Goal: Task Accomplishment & Management: Complete application form

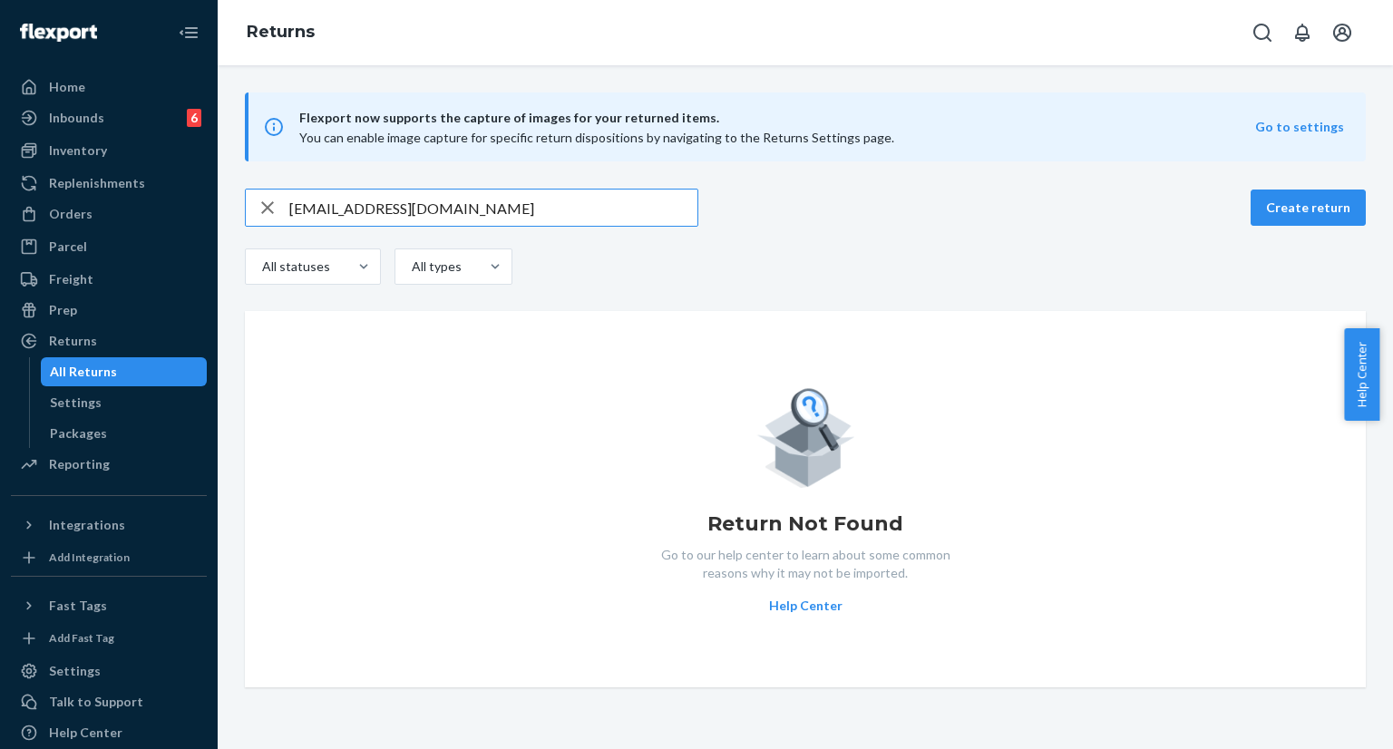
click at [461, 207] on input "linatrad82@gmail.com" at bounding box center [493, 208] width 408 height 36
type input "254022350"
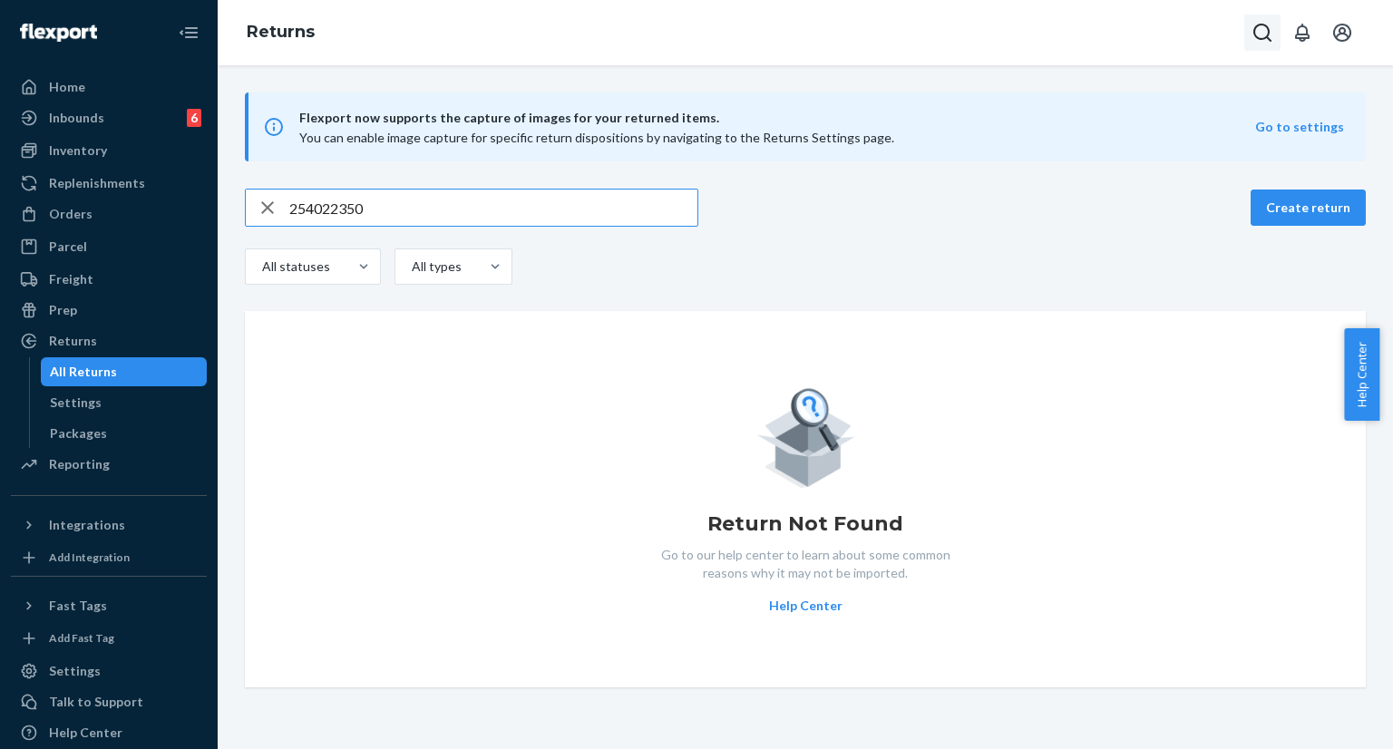
click at [1264, 38] on icon "Open Search Box" at bounding box center [1263, 33] width 18 height 18
click at [1259, 28] on icon "Open Search Box" at bounding box center [1263, 33] width 22 height 22
click at [1104, 40] on input "Search Input" at bounding box center [1173, 34] width 149 height 24
type input "strackmom89@gmail.com"
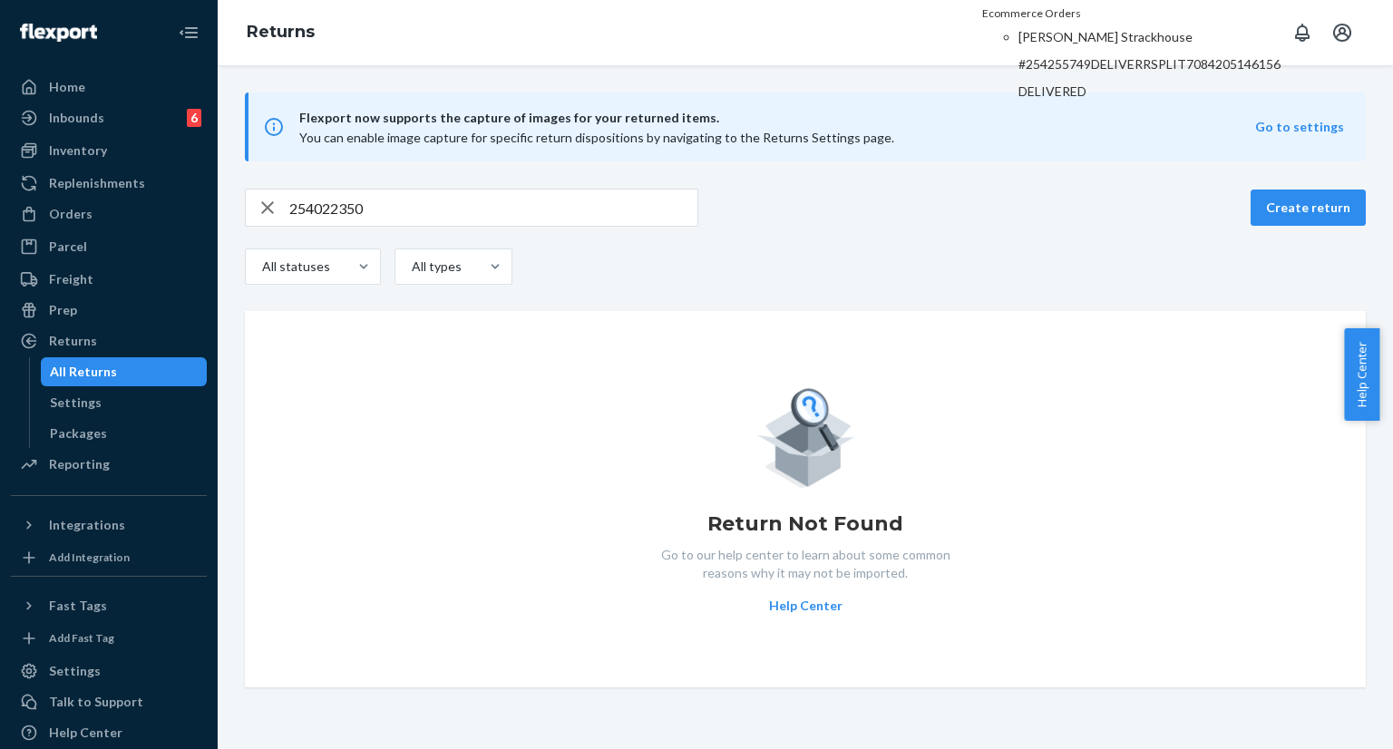
click at [1070, 46] on p "Amanda English Strackhouse" at bounding box center [1150, 37] width 262 height 18
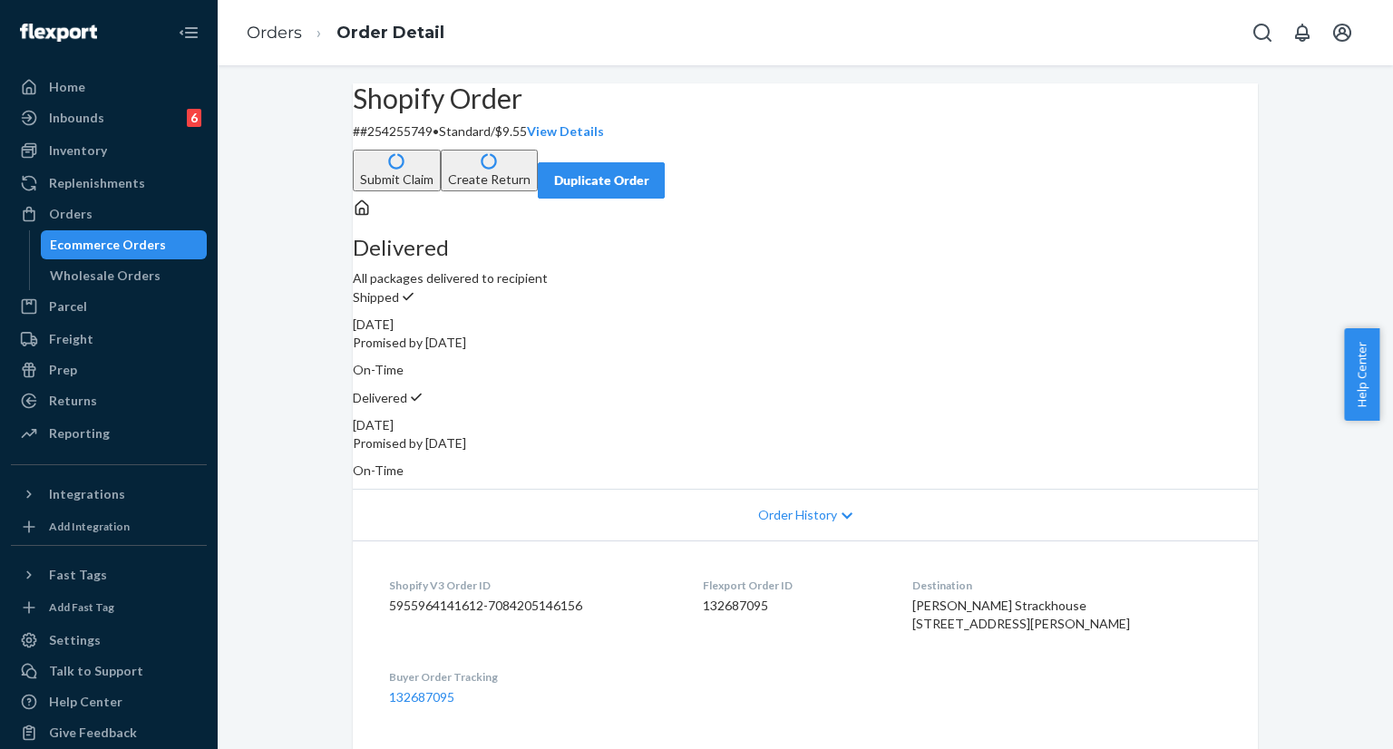
click at [441, 150] on button "Submit Claim" at bounding box center [397, 171] width 88 height 42
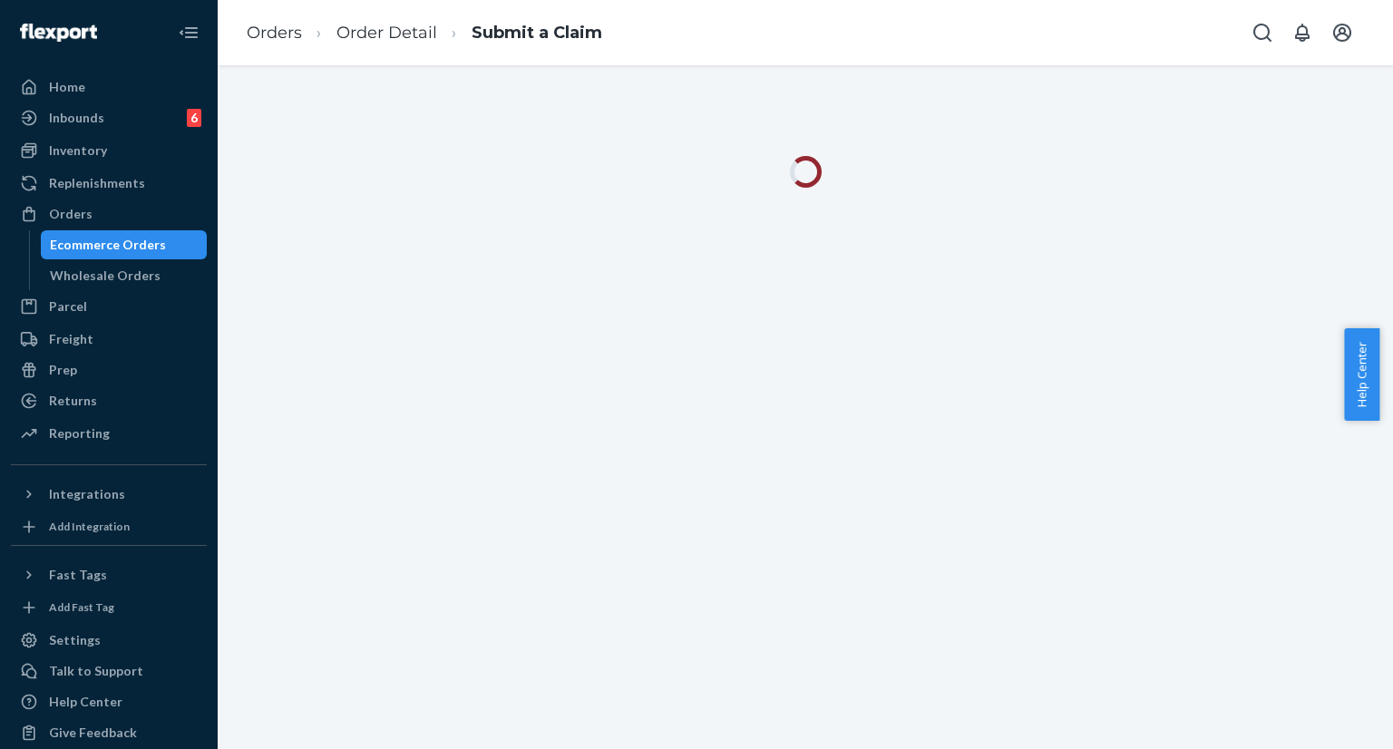
click at [297, 426] on div at bounding box center [806, 407] width 1176 height 684
click at [914, 530] on div at bounding box center [806, 407] width 1176 height 684
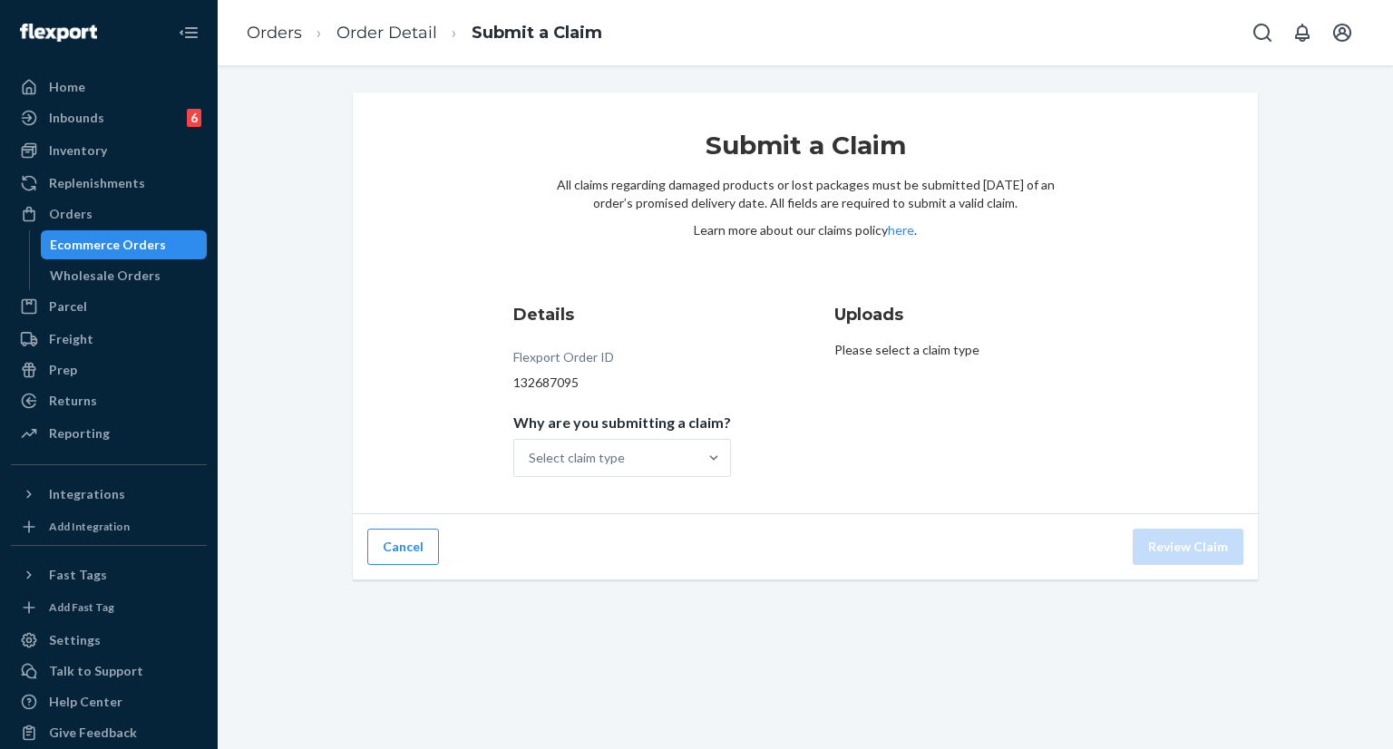
click at [826, 503] on div "Submit a Claim All claims regarding damaged products or lost packages must be s…" at bounding box center [805, 304] width 905 height 422
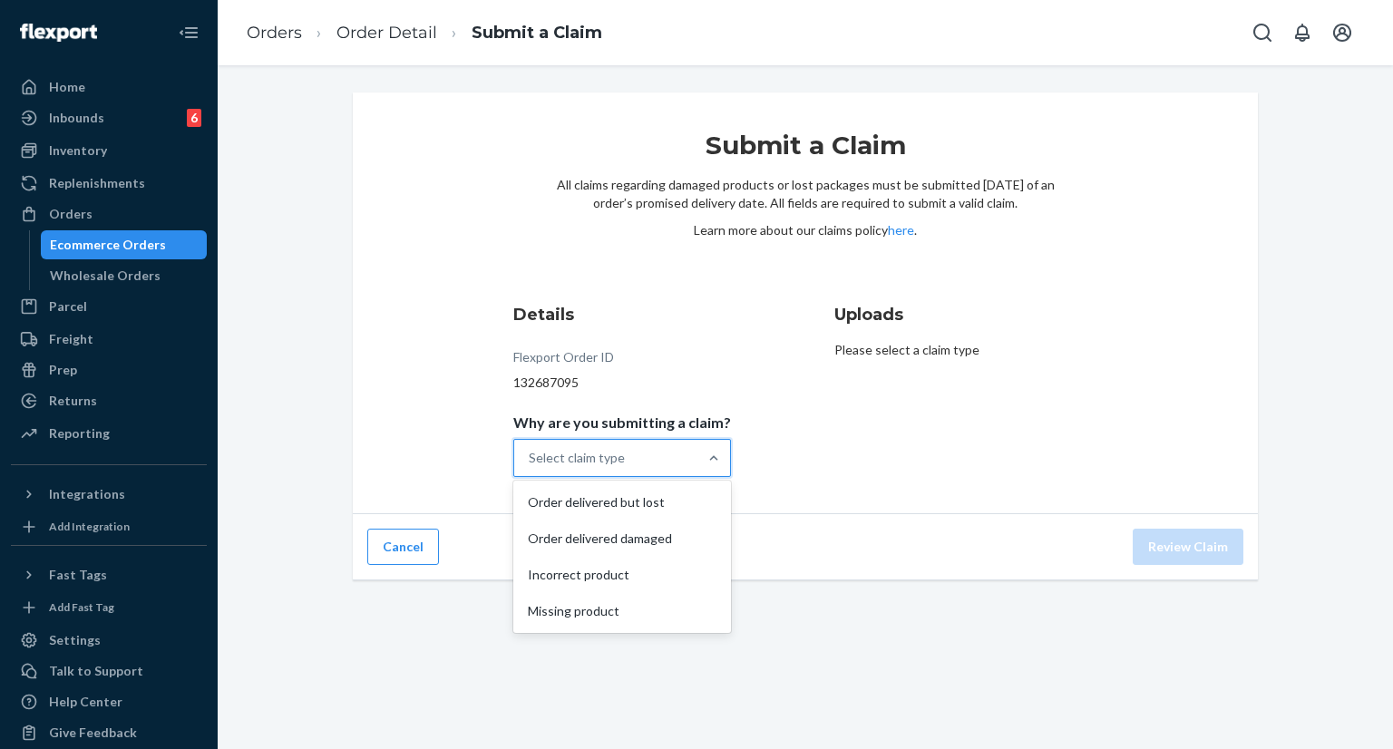
click at [630, 460] on div "Select claim type" at bounding box center [605, 458] width 183 height 36
click at [531, 460] on input "Why are you submitting a claim? option Order delivered but lost focused, 1 of 4…" at bounding box center [530, 458] width 2 height 18
click at [622, 508] on div "Order delivered but lost" at bounding box center [622, 502] width 210 height 36
click at [531, 467] on input "Why are you submitting a claim? option Order delivered but lost focused, 1 of 4…" at bounding box center [530, 458] width 2 height 18
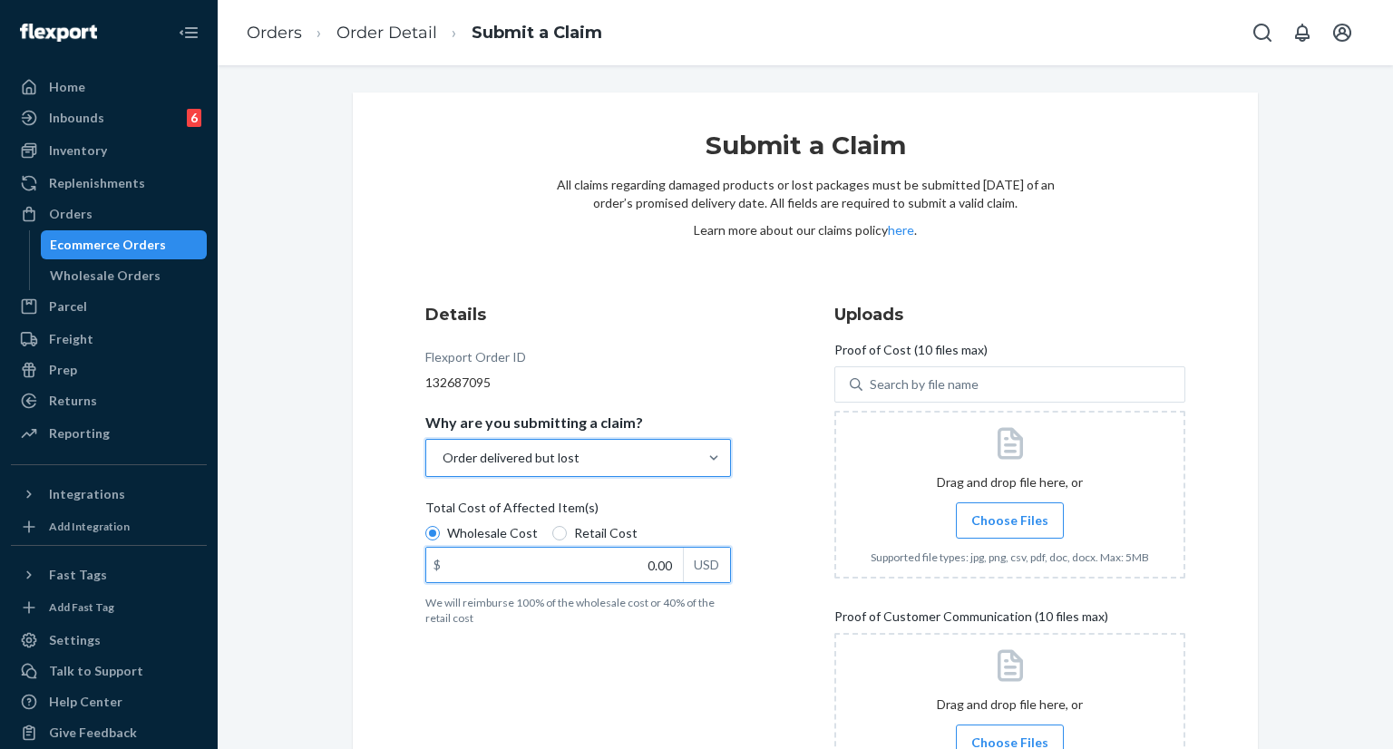
click at [631, 563] on input "0.00" at bounding box center [554, 565] width 257 height 34
type input "104.00"
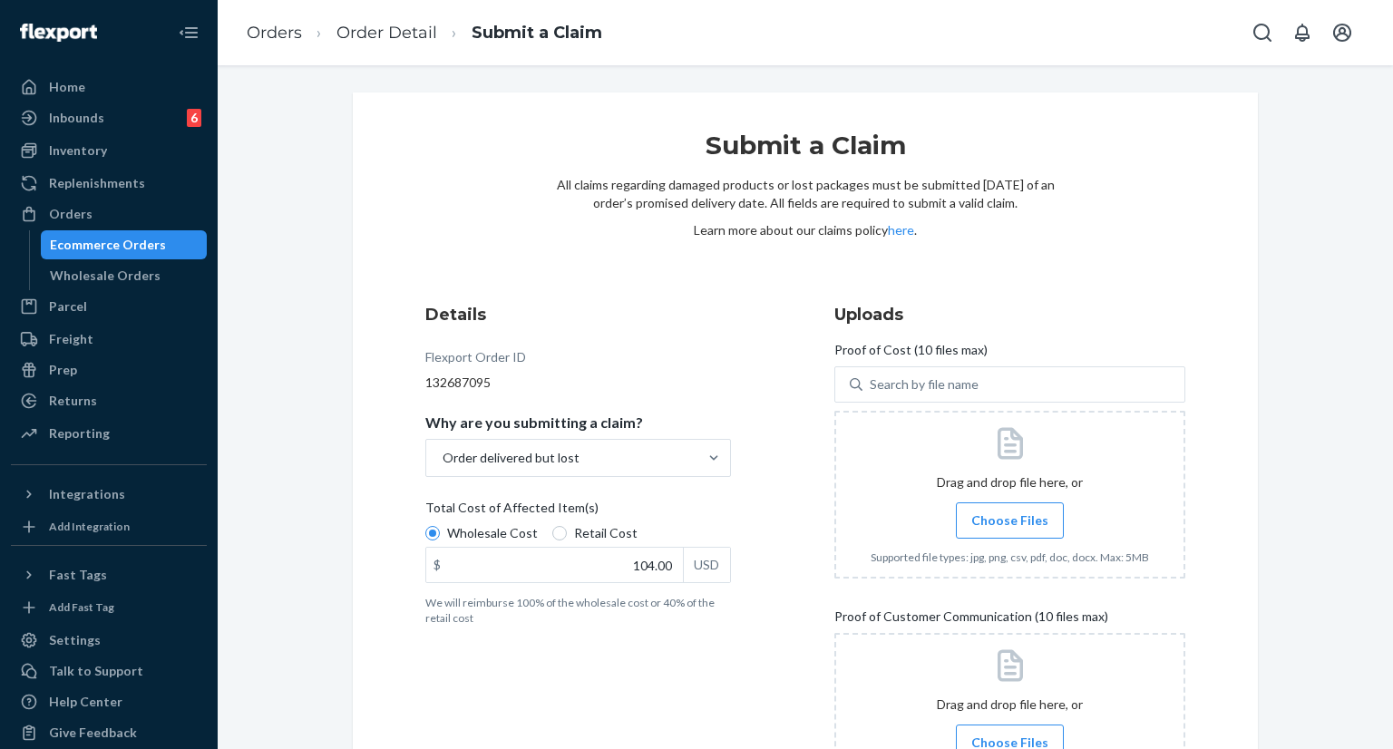
click at [339, 531] on div "Submit a Claim All claims regarding damaged products or lost packages must be s…" at bounding box center [805, 506] width 933 height 826
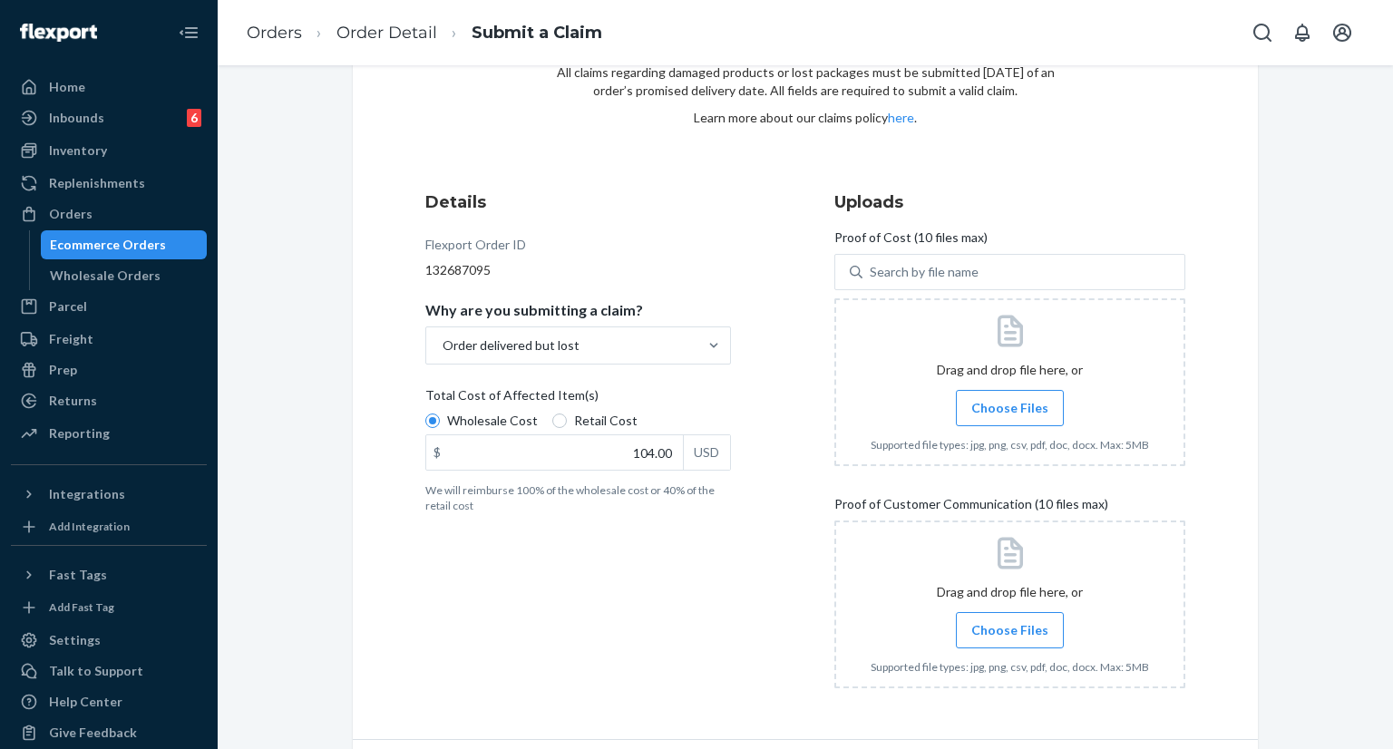
scroll to position [170, 0]
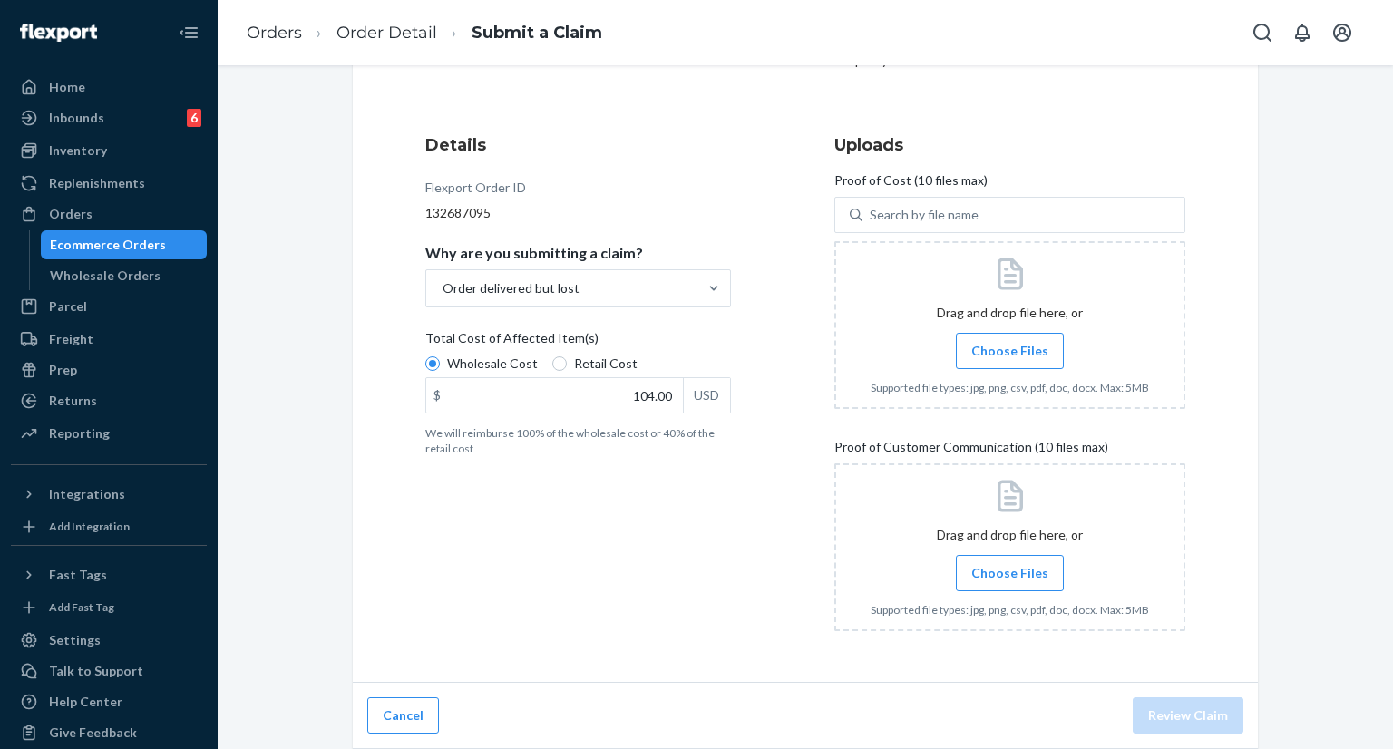
click at [1021, 342] on span "Choose Files" at bounding box center [1010, 351] width 77 height 18
click at [1011, 342] on input "Choose Files" at bounding box center [1010, 351] width 1 height 20
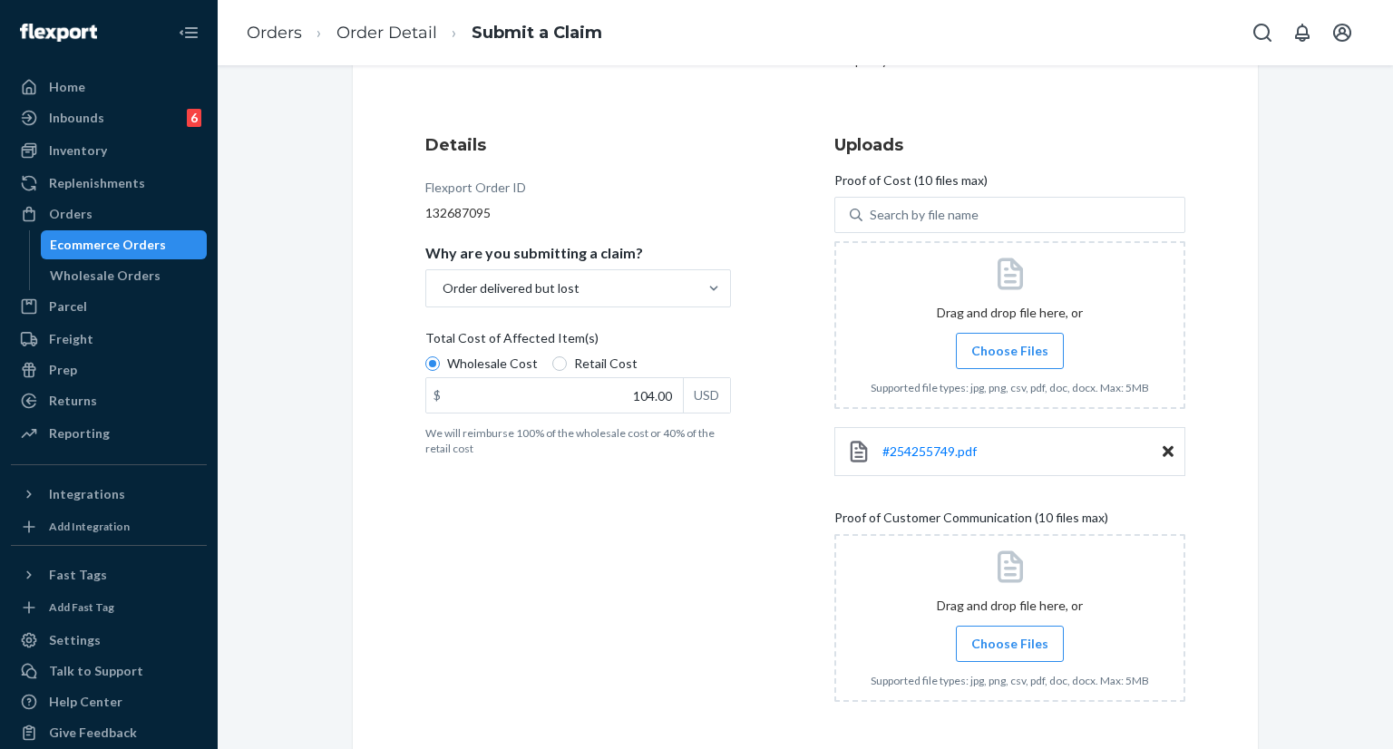
click at [1009, 652] on label "Choose Files" at bounding box center [1010, 644] width 108 height 36
click at [1010, 652] on input "Choose Files" at bounding box center [1010, 644] width 1 height 20
click at [994, 639] on span "Choose Files" at bounding box center [1010, 644] width 77 height 18
click at [1010, 639] on input "Choose Files" at bounding box center [1010, 644] width 1 height 20
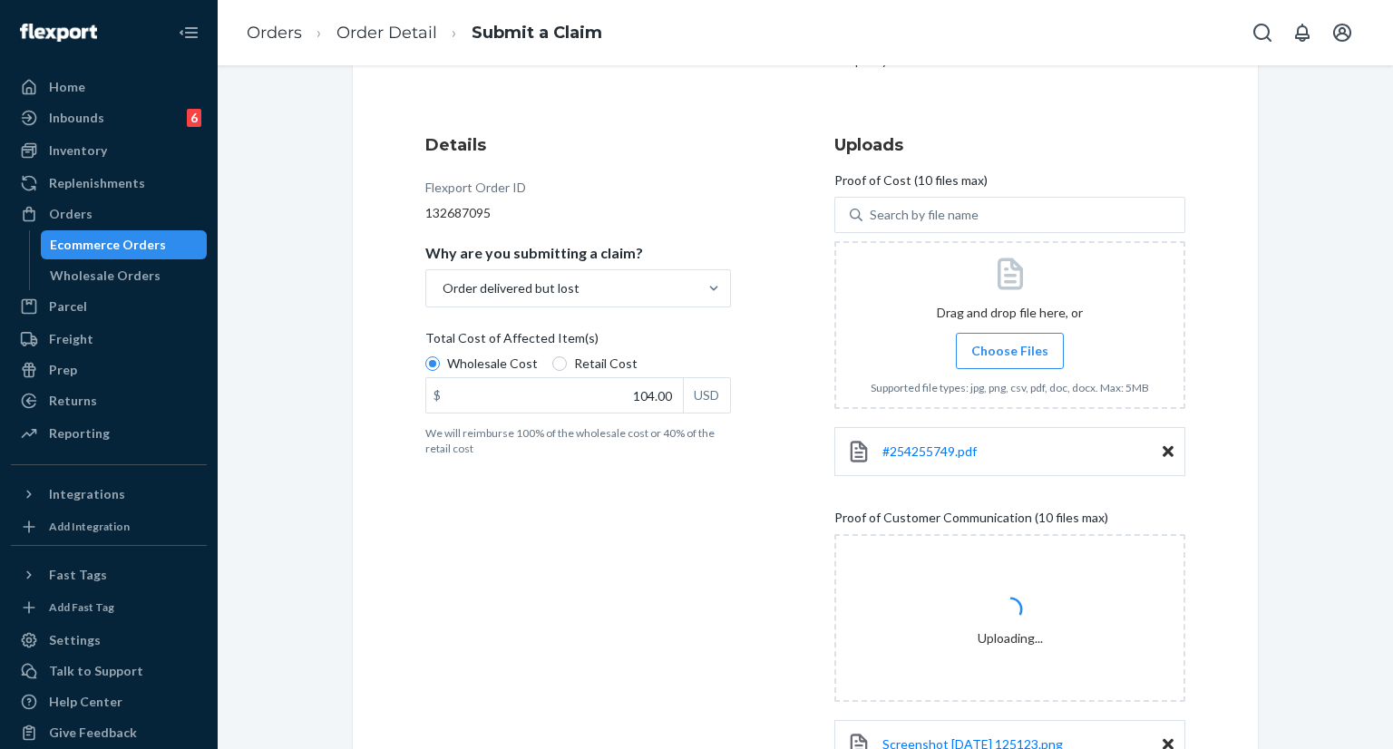
scroll to position [310, 0]
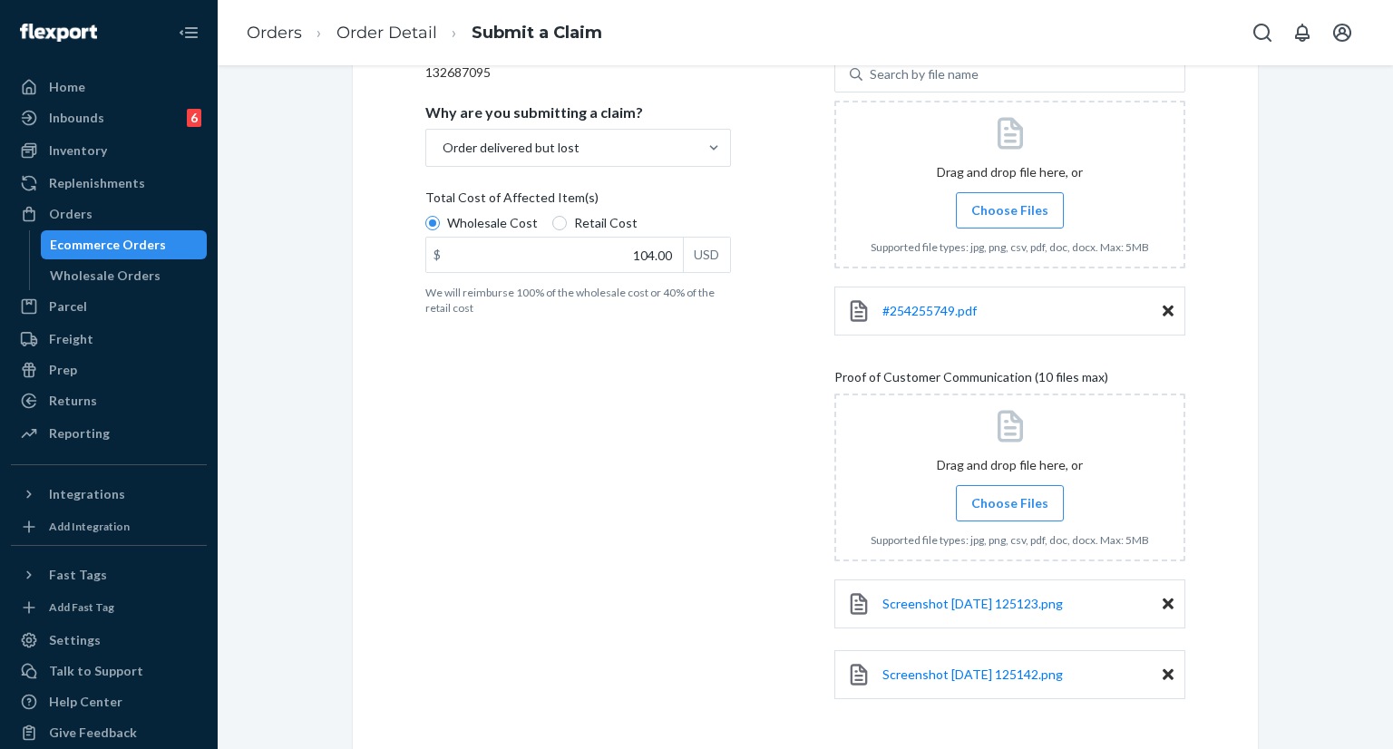
click at [1021, 505] on span "Choose Files" at bounding box center [1010, 503] width 77 height 18
click at [1011, 505] on input "Choose Files" at bounding box center [1010, 503] width 1 height 20
click at [1009, 511] on span "Choose Files" at bounding box center [1010, 503] width 77 height 18
click at [1010, 511] on input "Choose Files" at bounding box center [1010, 503] width 1 height 20
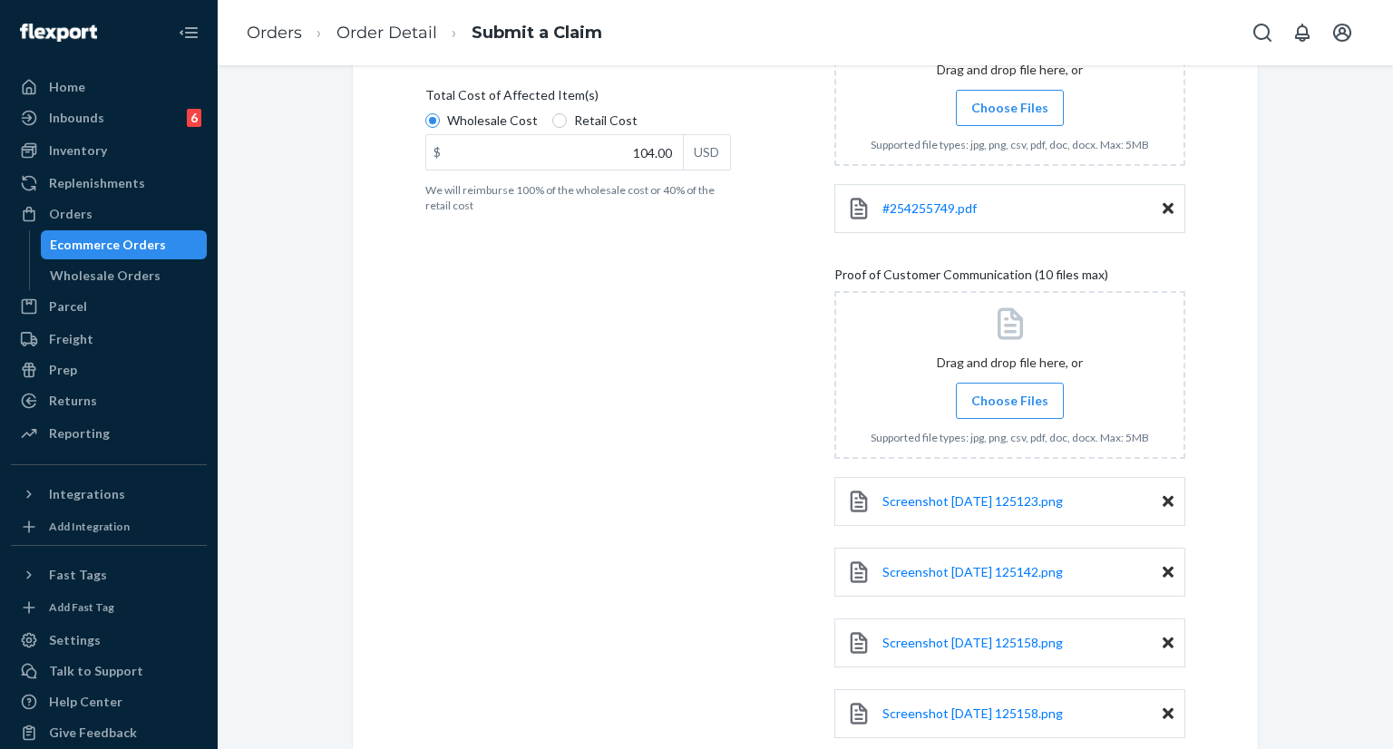
scroll to position [492, 0]
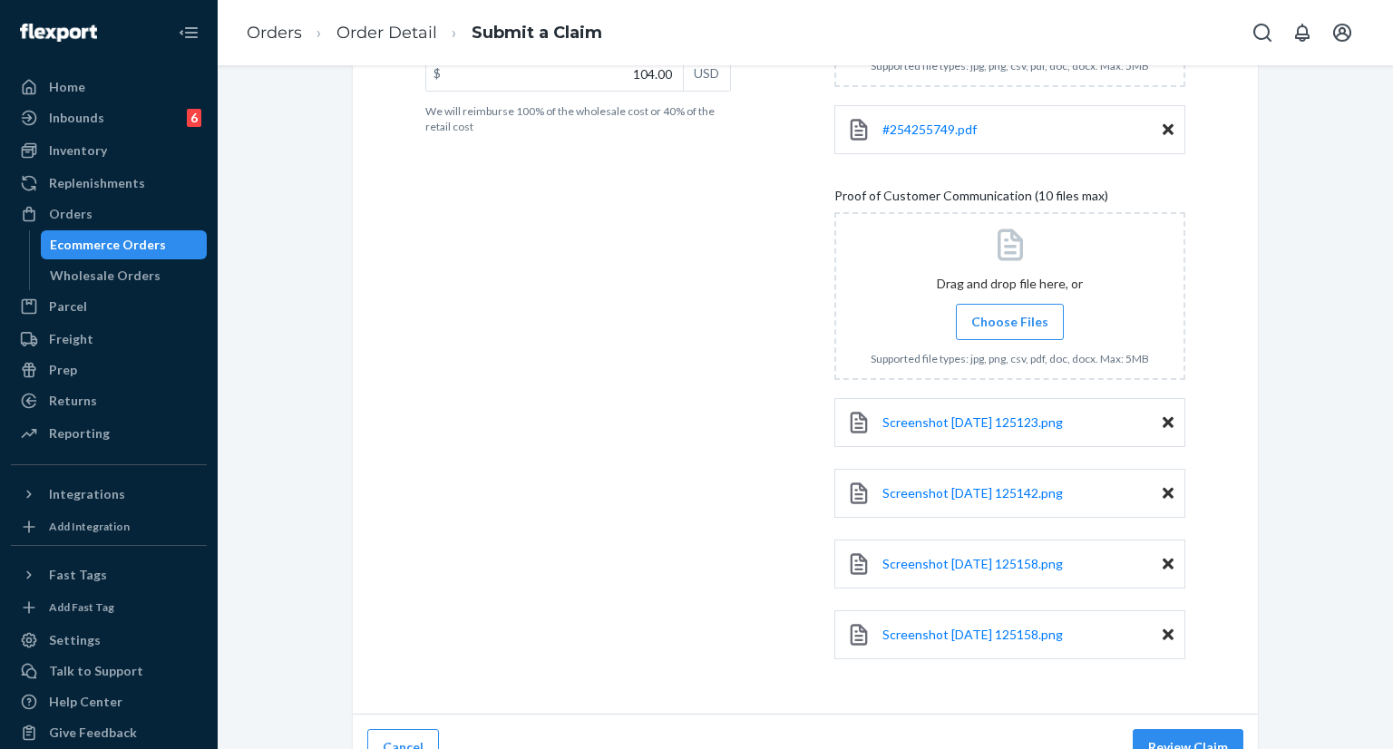
click at [1154, 422] on div "Screenshot [DATE] 125123.png" at bounding box center [1010, 422] width 351 height 49
click at [1163, 423] on icon at bounding box center [1168, 422] width 11 height 11
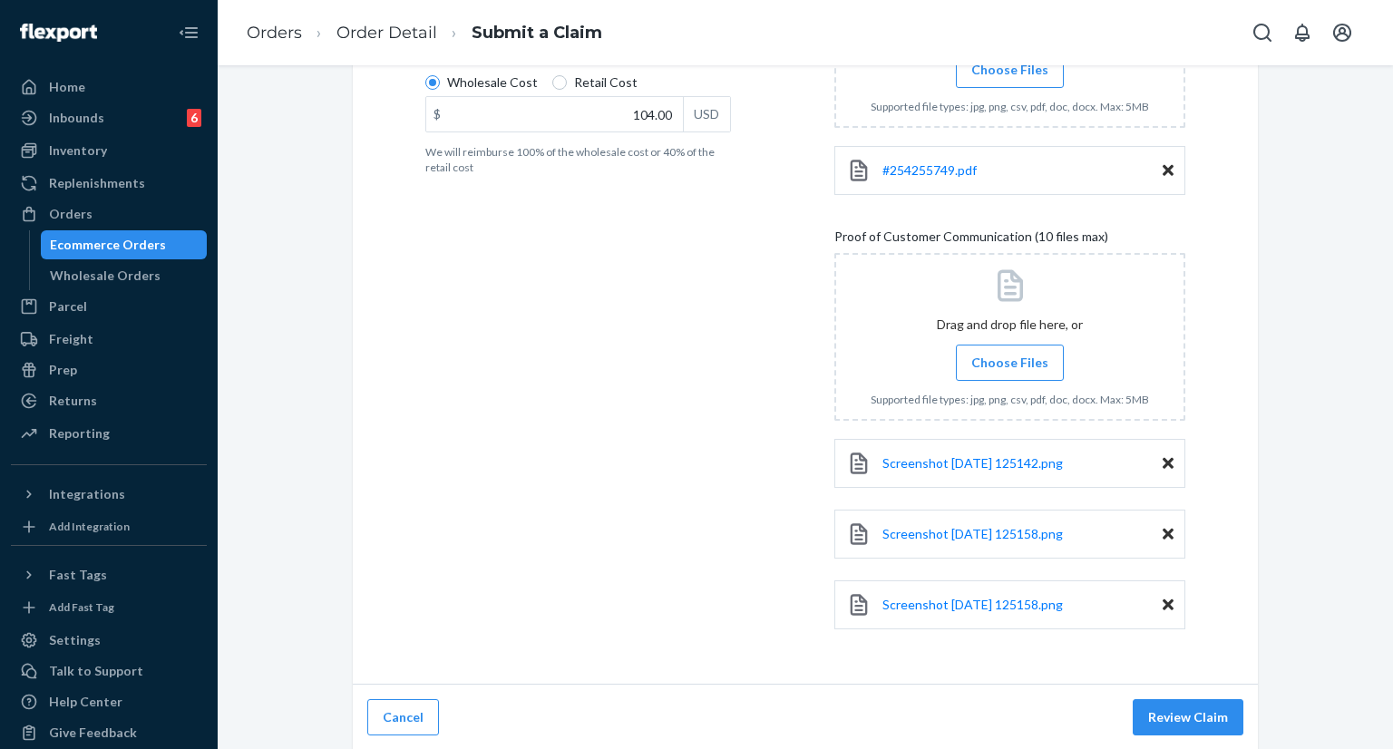
click at [1021, 357] on span "Choose Files" at bounding box center [1010, 363] width 77 height 18
click at [1011, 357] on input "Choose Files" at bounding box center [1010, 363] width 1 height 20
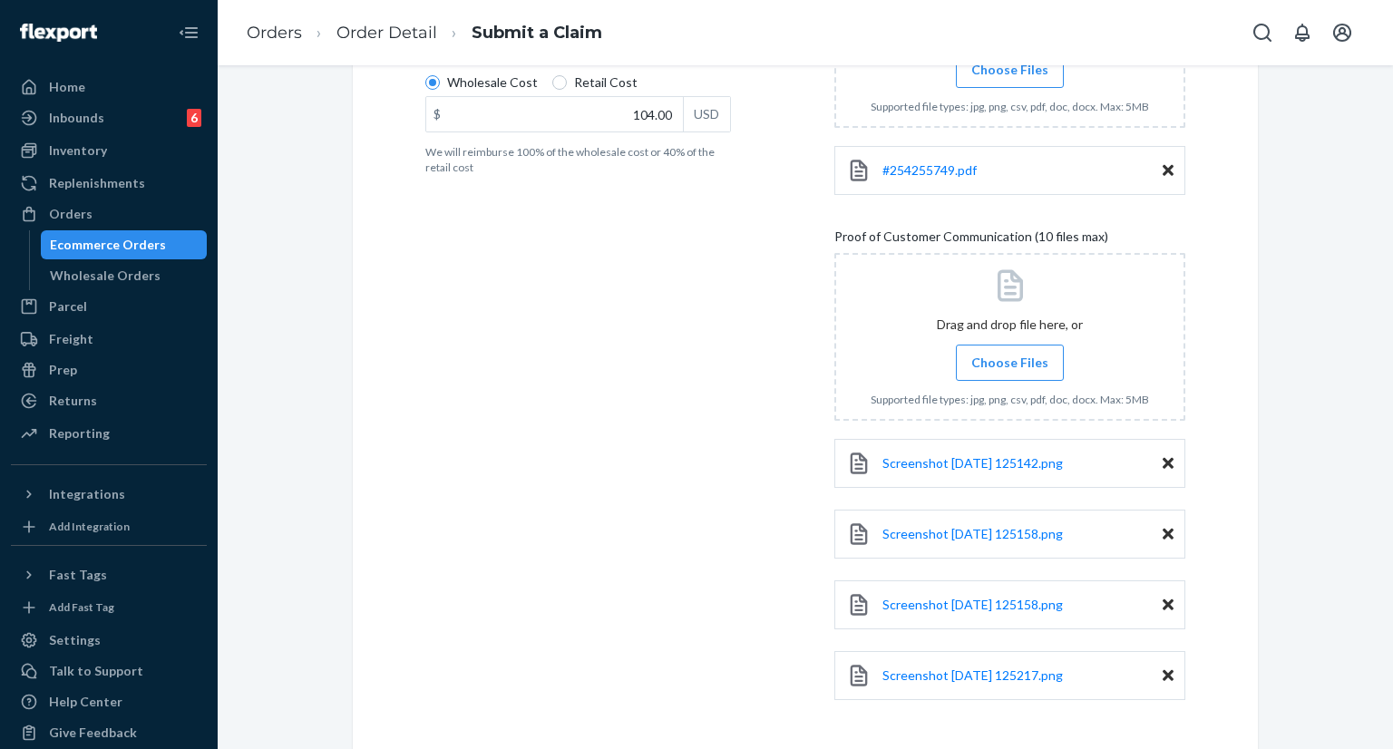
click at [1025, 362] on span "Choose Files" at bounding box center [1010, 363] width 77 height 18
click at [1011, 362] on input "Choose Files" at bounding box center [1010, 363] width 1 height 20
click at [1165, 464] on icon at bounding box center [1168, 463] width 11 height 11
click at [1000, 365] on span "Choose Files" at bounding box center [1010, 363] width 77 height 18
click at [1010, 365] on input "Choose Files" at bounding box center [1010, 363] width 1 height 20
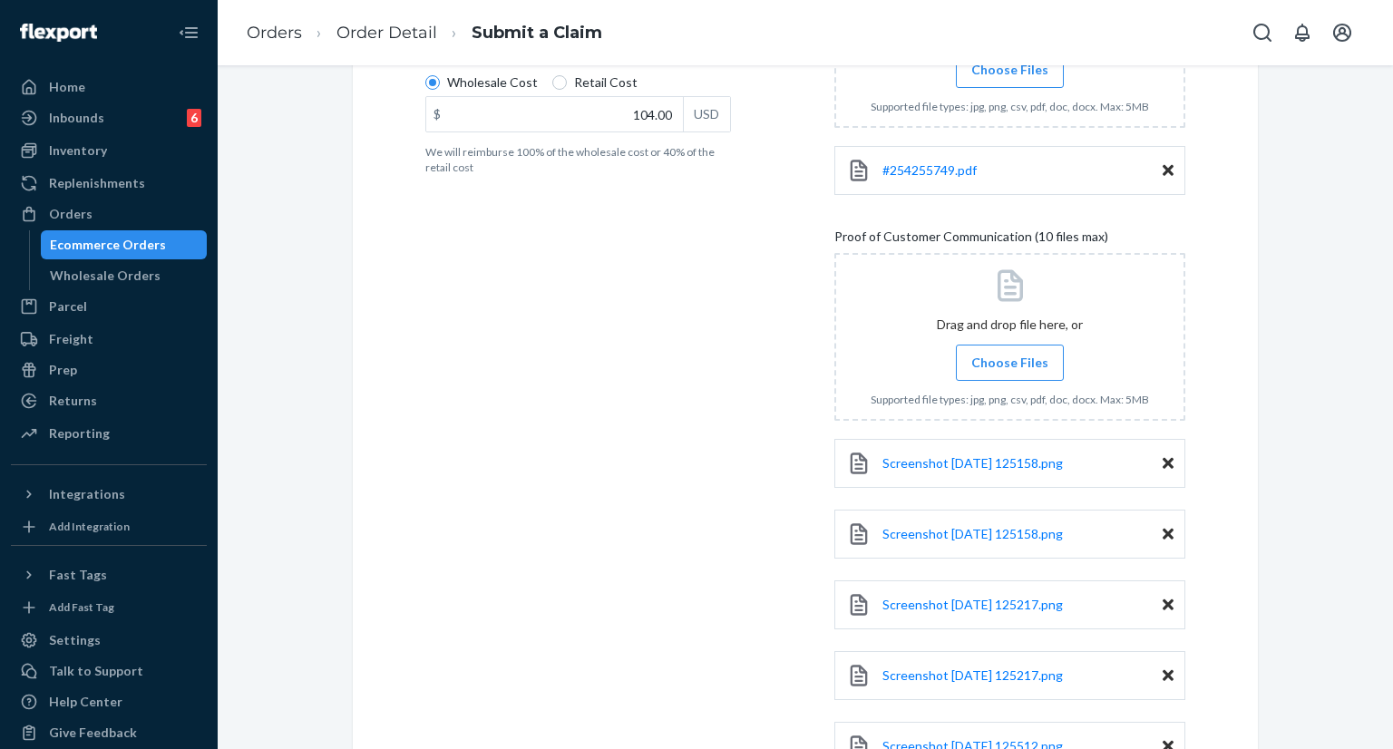
click at [1026, 367] on span "Choose Files" at bounding box center [1010, 363] width 77 height 18
click at [1011, 367] on input "Choose Files" at bounding box center [1010, 363] width 1 height 20
click at [984, 368] on span "Choose Files" at bounding box center [1010, 363] width 77 height 18
click at [1010, 368] on input "Choose Files" at bounding box center [1010, 363] width 1 height 20
click at [1020, 370] on span "Choose Files" at bounding box center [1010, 363] width 77 height 18
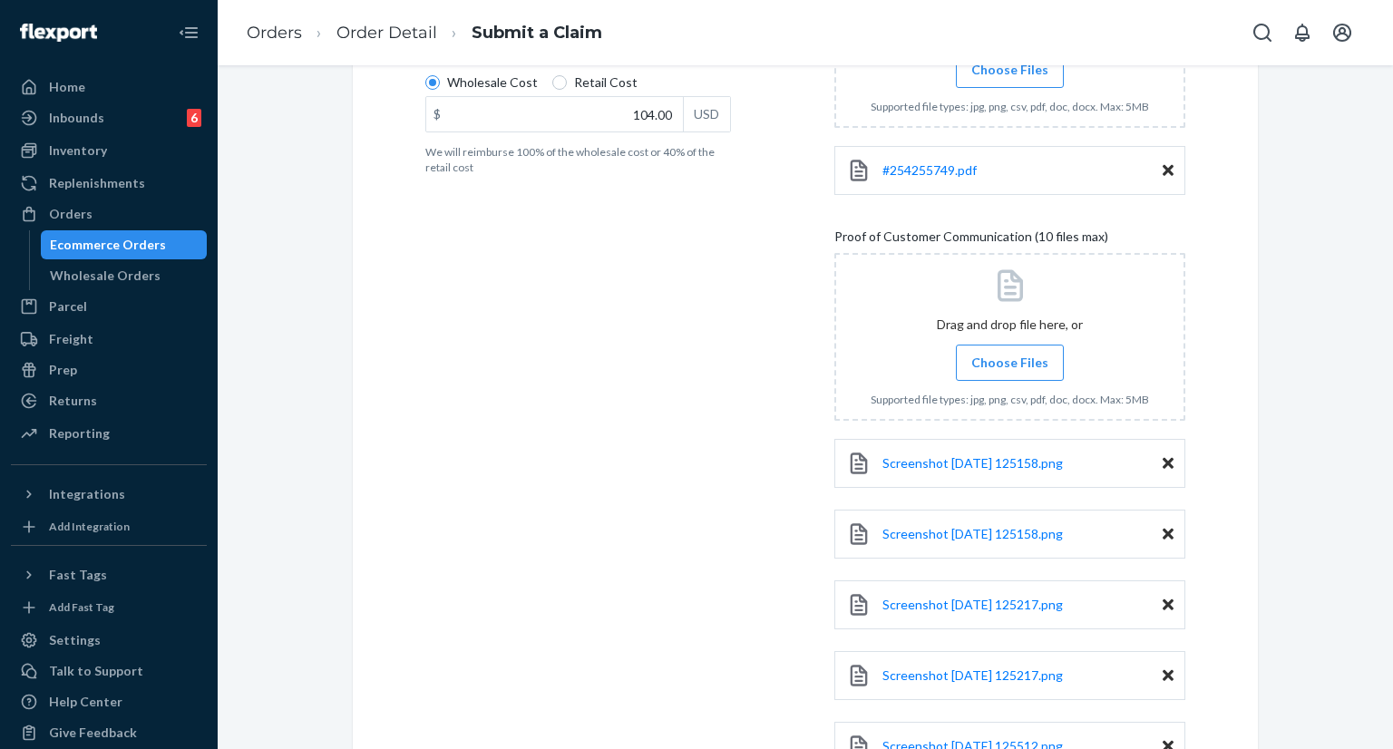
click at [1011, 370] on input "Choose Files" at bounding box center [1010, 363] width 1 height 20
click at [1015, 357] on span "Choose Files" at bounding box center [1010, 363] width 77 height 18
click at [1011, 357] on input "Choose Files" at bounding box center [1010, 363] width 1 height 20
click at [1013, 365] on span "Choose Files" at bounding box center [1010, 363] width 77 height 18
click at [1011, 365] on input "Choose Files" at bounding box center [1010, 363] width 1 height 20
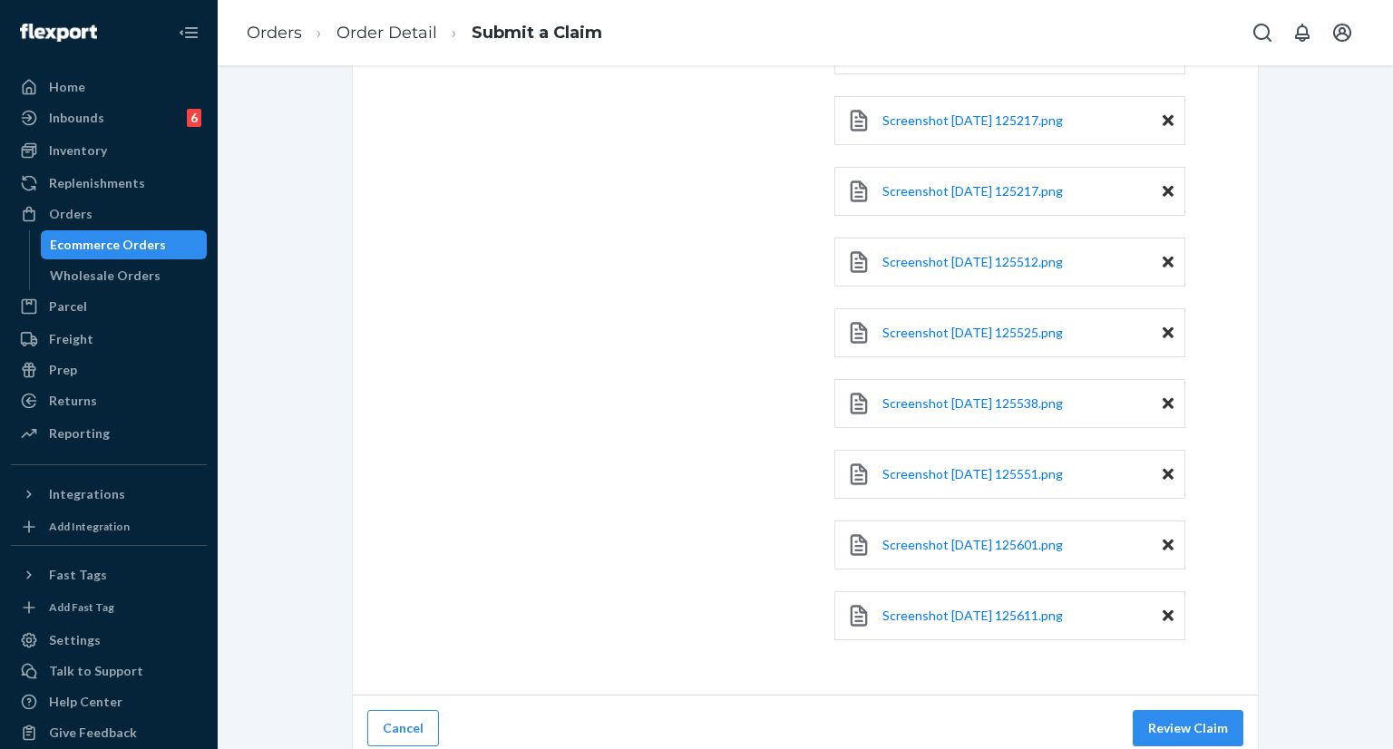
scroll to position [777, 0]
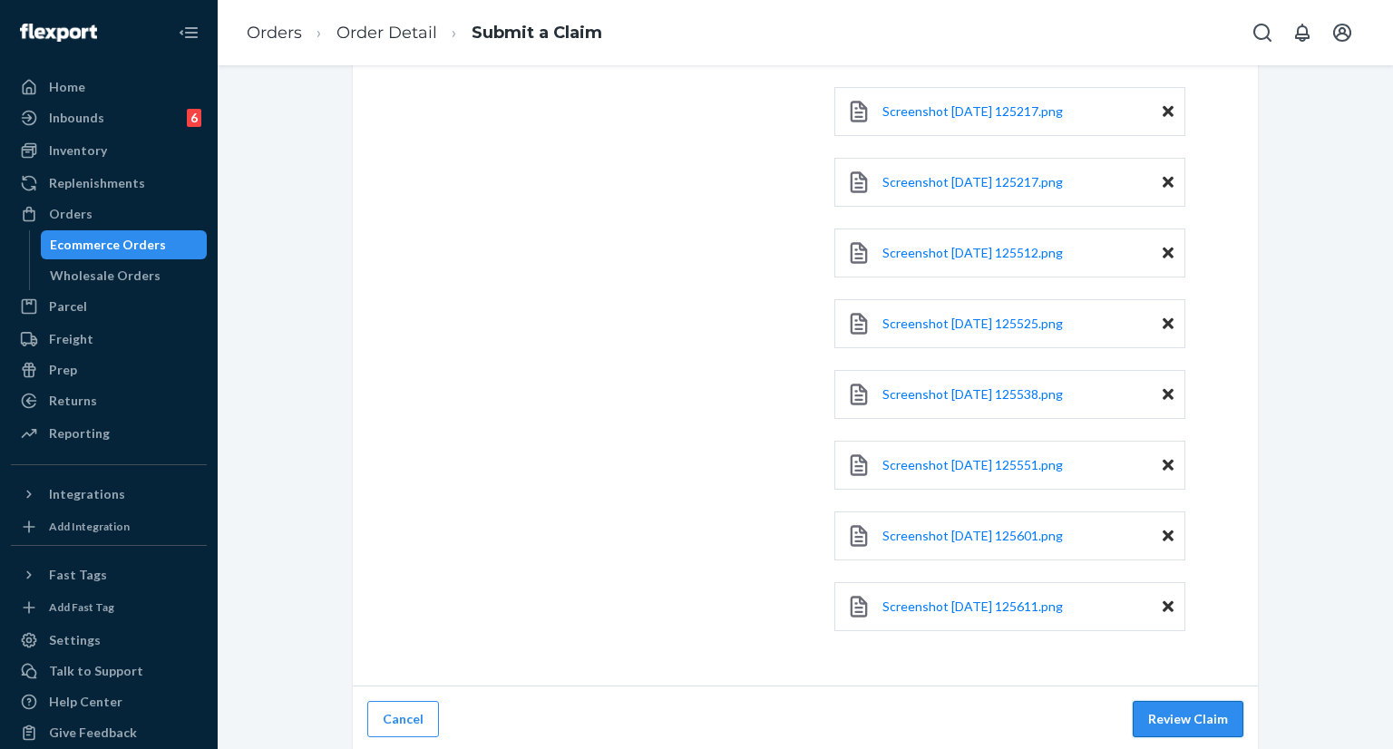
click at [1191, 710] on button "Review Claim" at bounding box center [1188, 719] width 111 height 36
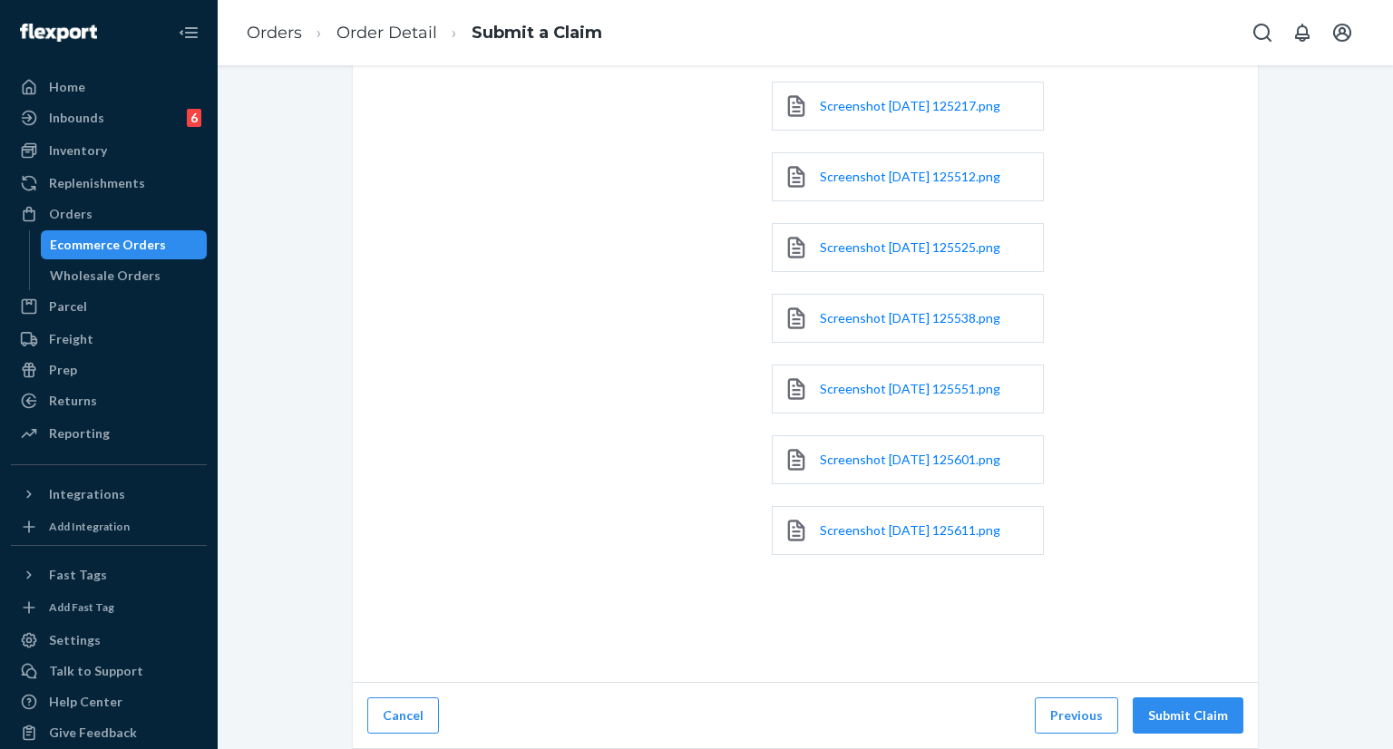
scroll to position [564, 0]
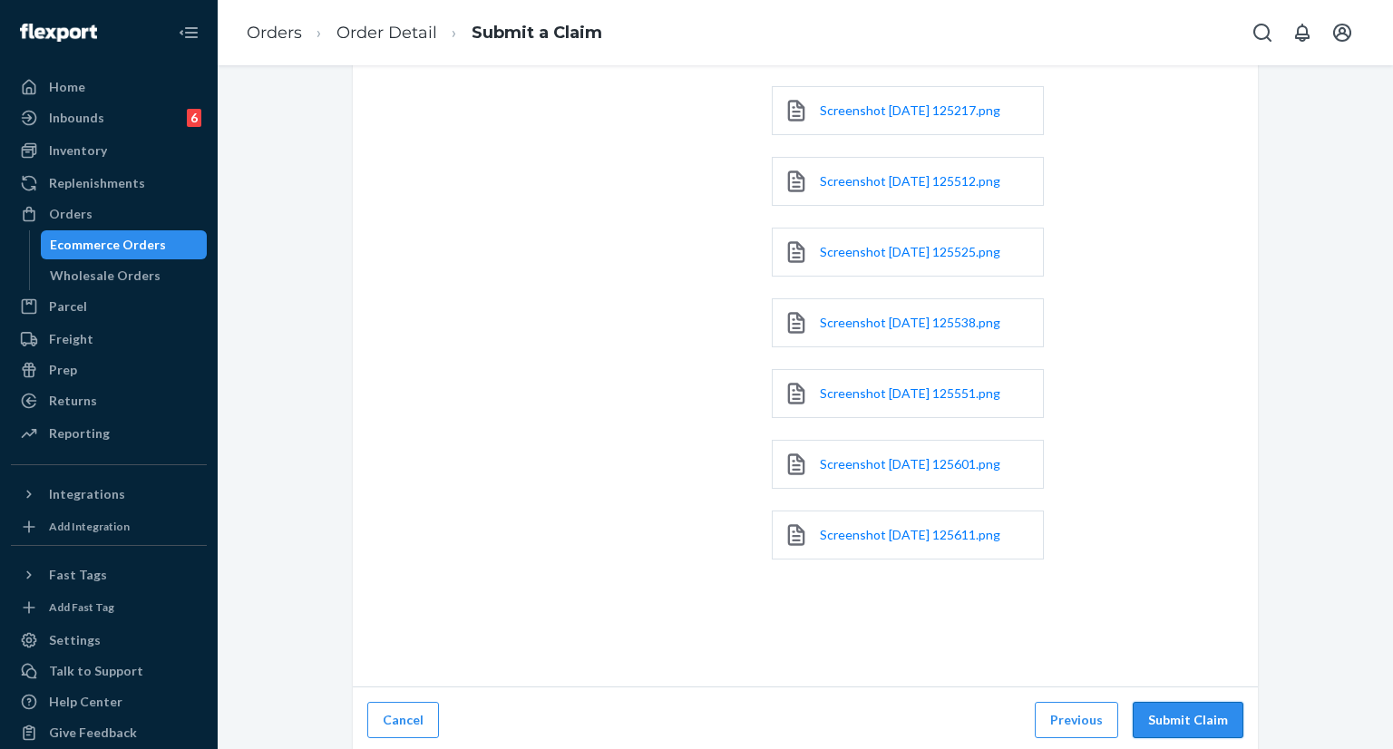
click at [1183, 718] on button "Submit Claim" at bounding box center [1188, 720] width 111 height 36
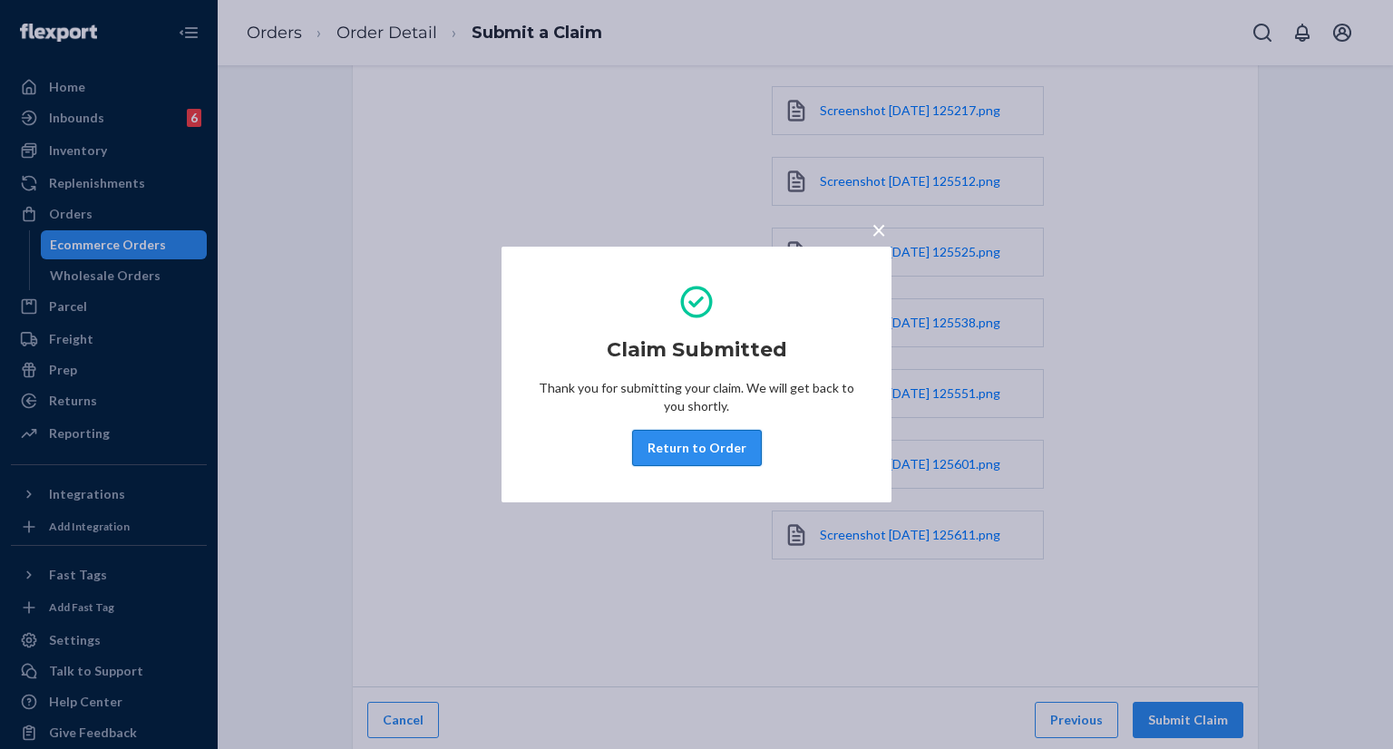
click at [697, 454] on button "Return to Order" at bounding box center [697, 448] width 130 height 36
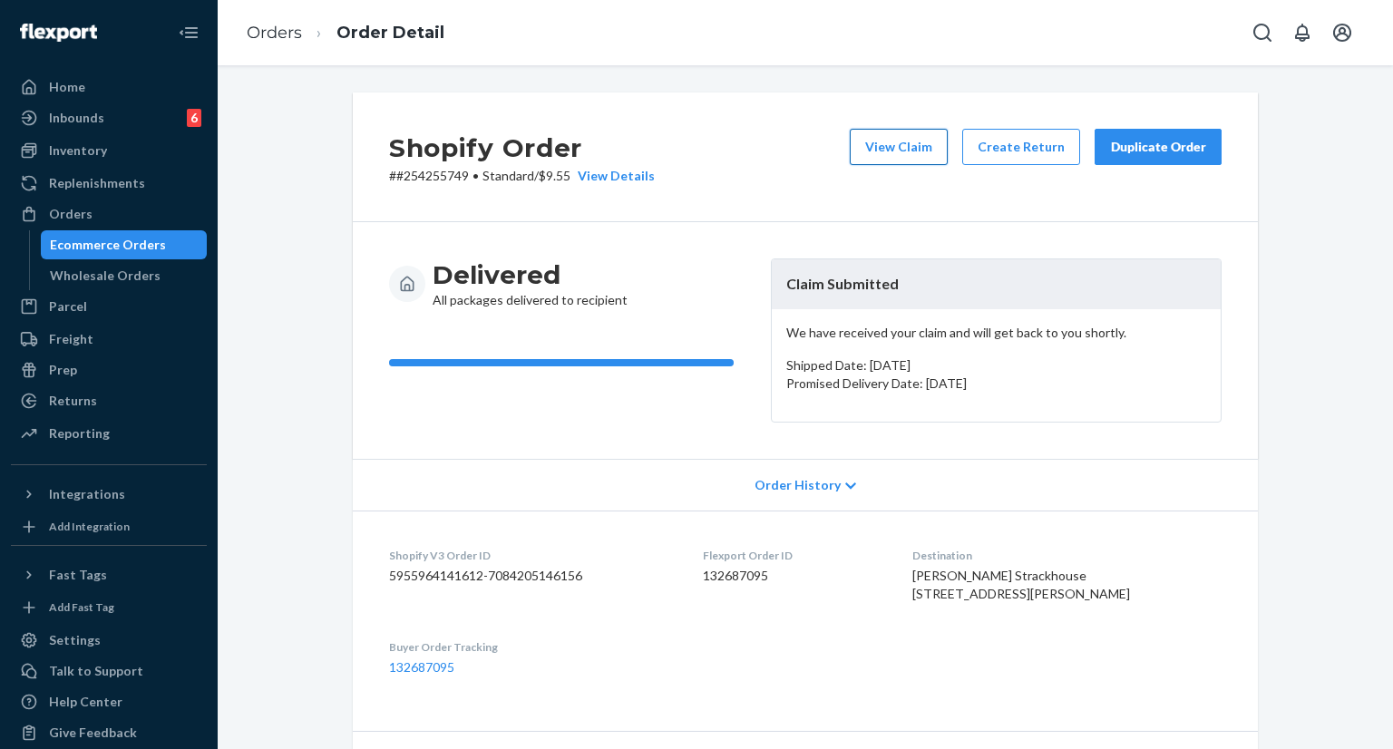
click at [881, 153] on button "View Claim" at bounding box center [899, 147] width 98 height 36
